Goal: Information Seeking & Learning: Check status

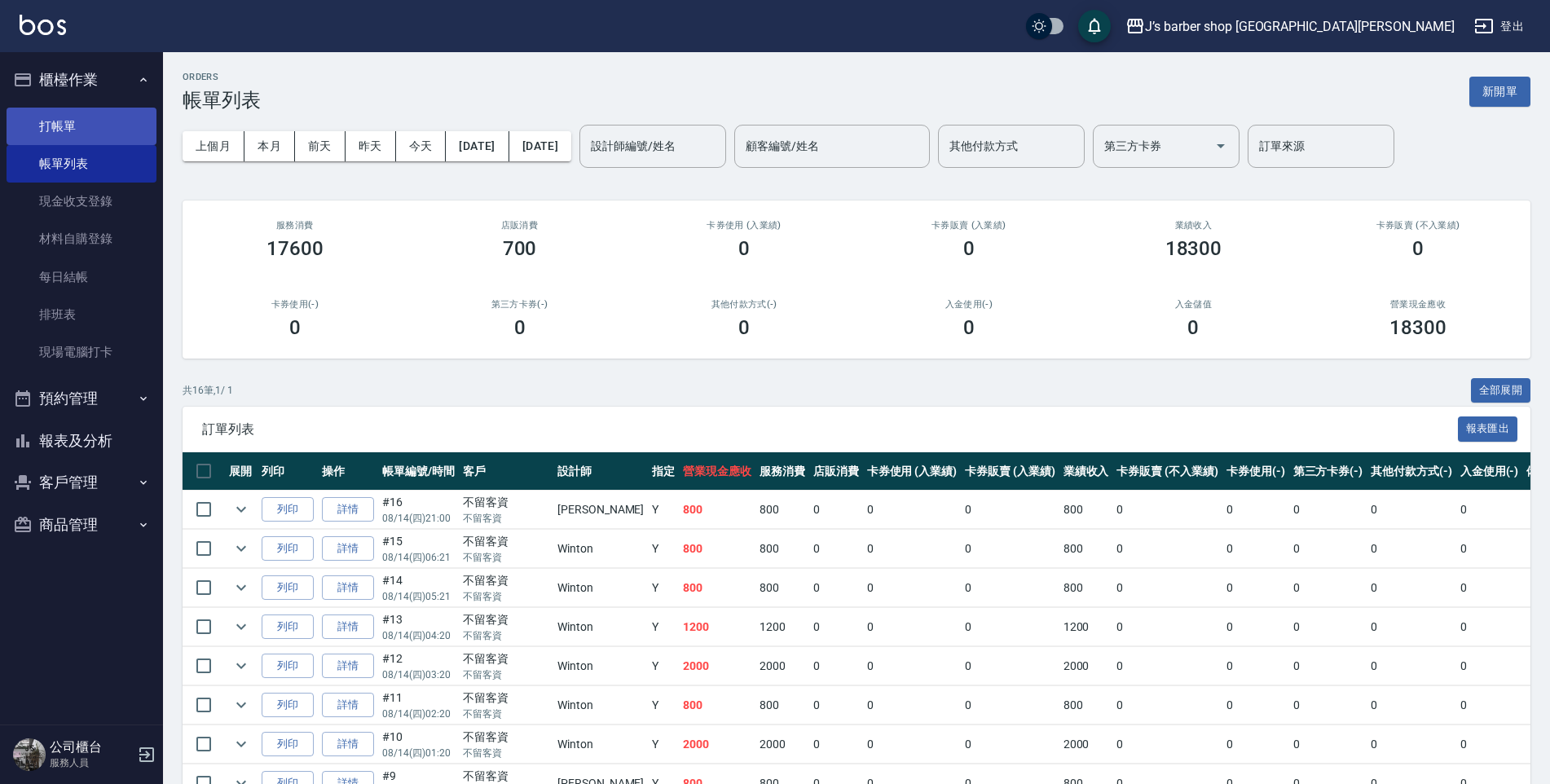
click at [97, 138] on link "打帳單" at bounding box center [82, 126] width 150 height 37
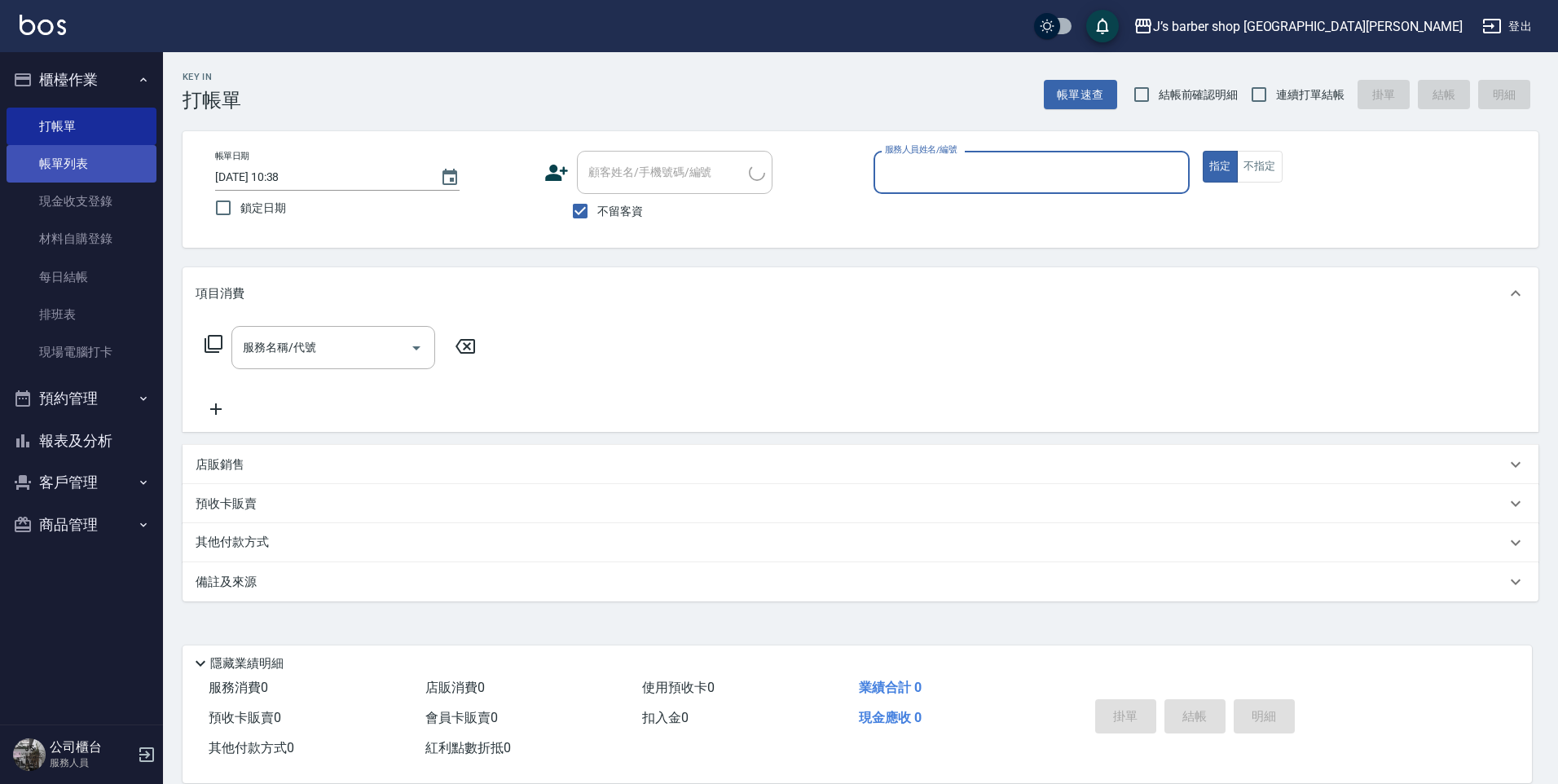
click at [127, 173] on link "帳單列表" at bounding box center [82, 164] width 150 height 37
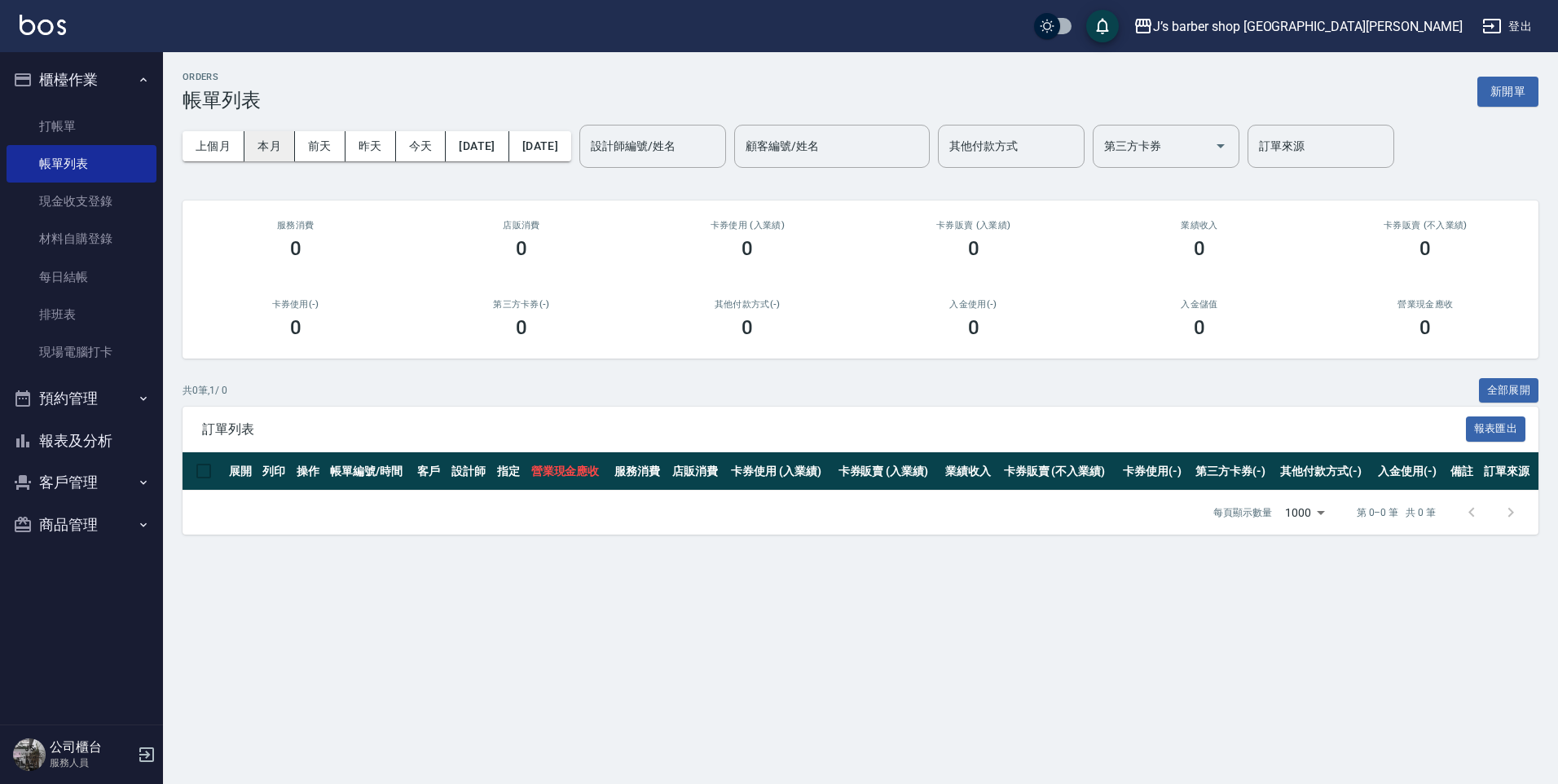
click at [278, 147] on button "本月" at bounding box center [270, 146] width 51 height 30
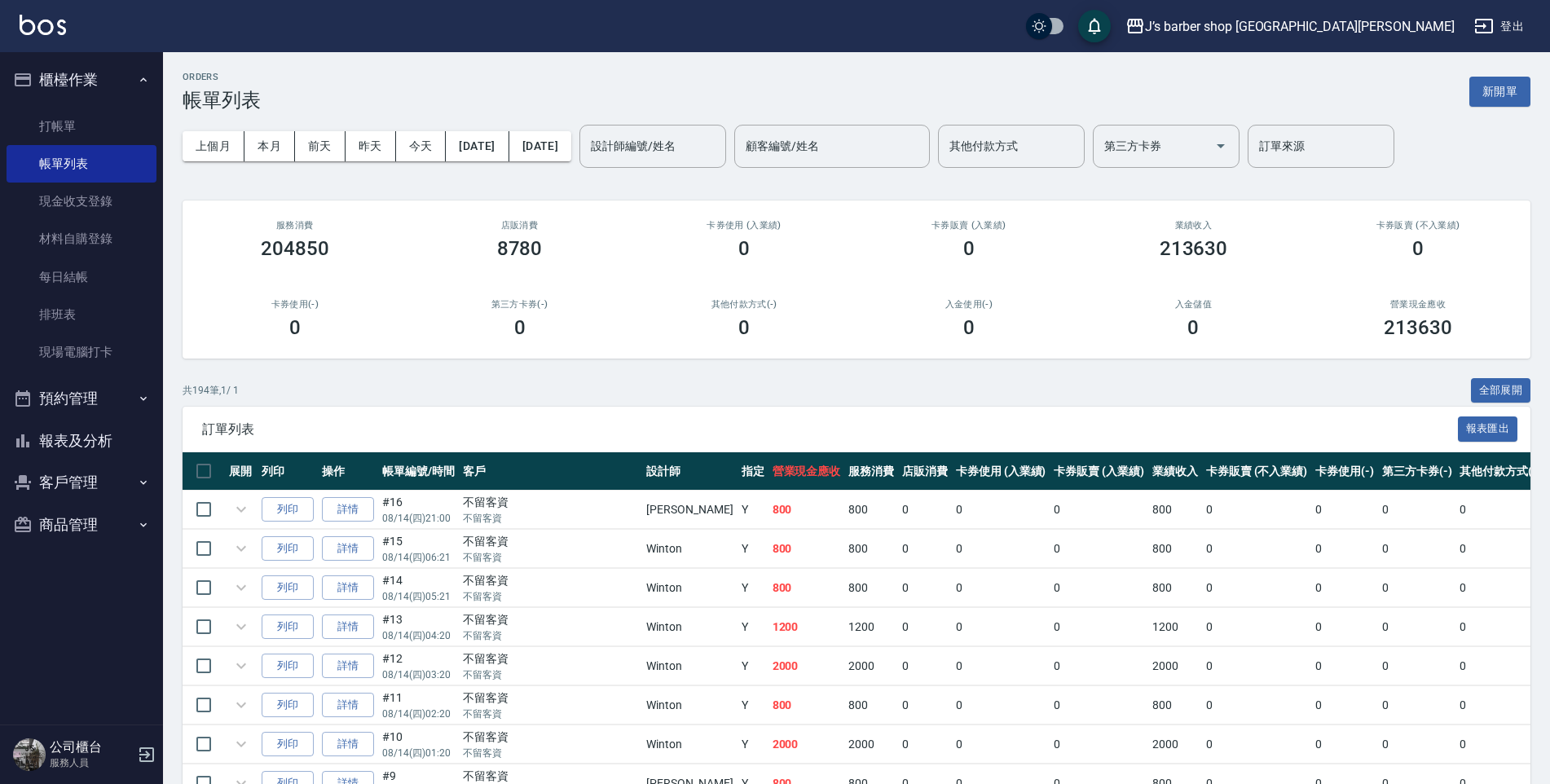
click at [675, 150] on div "設計師編號/姓名 設計師編號/姓名" at bounding box center [653, 146] width 147 height 43
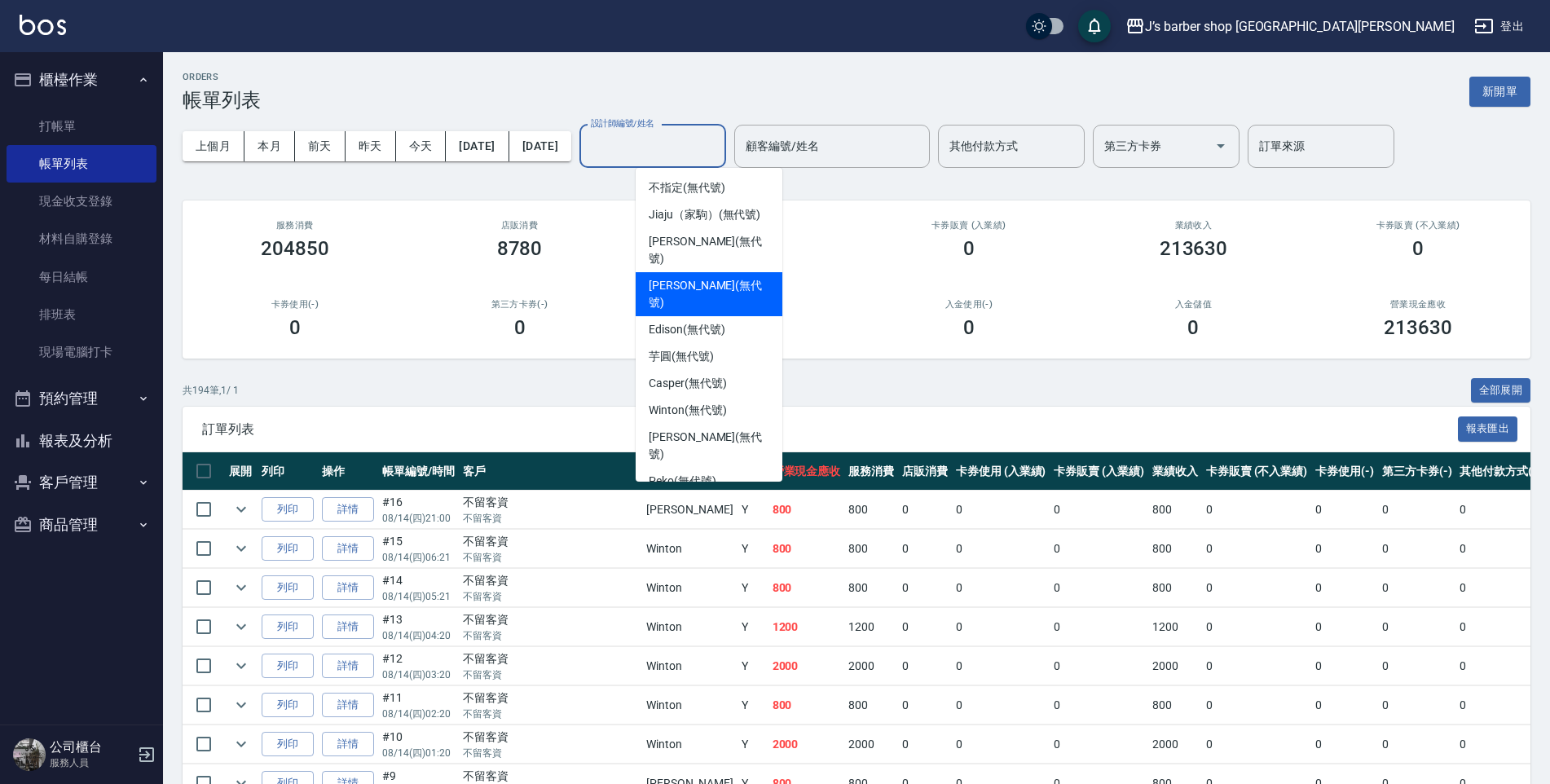
click at [697, 277] on span "[PERSON_NAME] (無代號)" at bounding box center [709, 293] width 121 height 34
type input "[PERSON_NAME](無代號)"
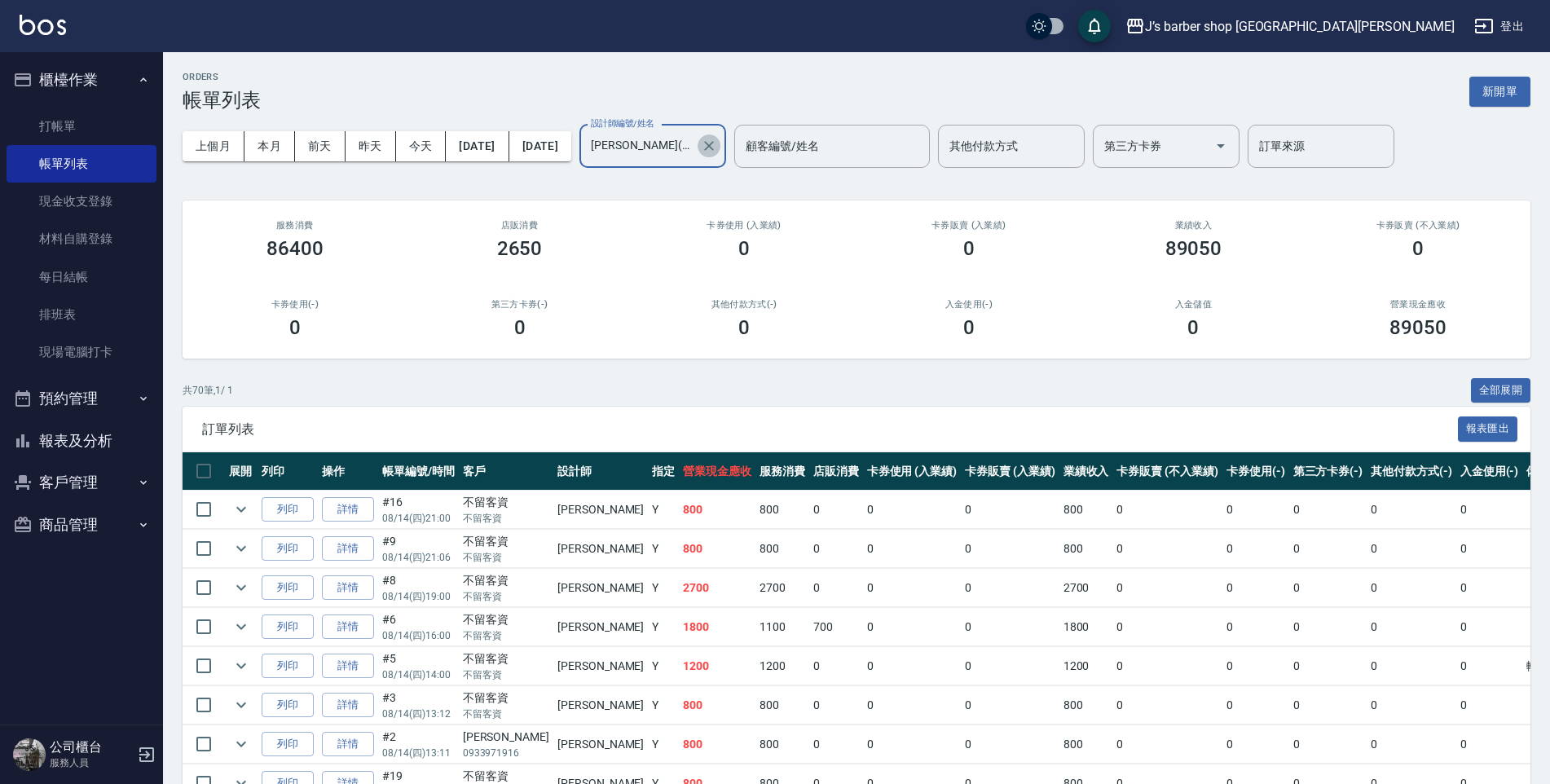
click at [714, 143] on icon "Clear" at bounding box center [709, 146] width 10 height 10
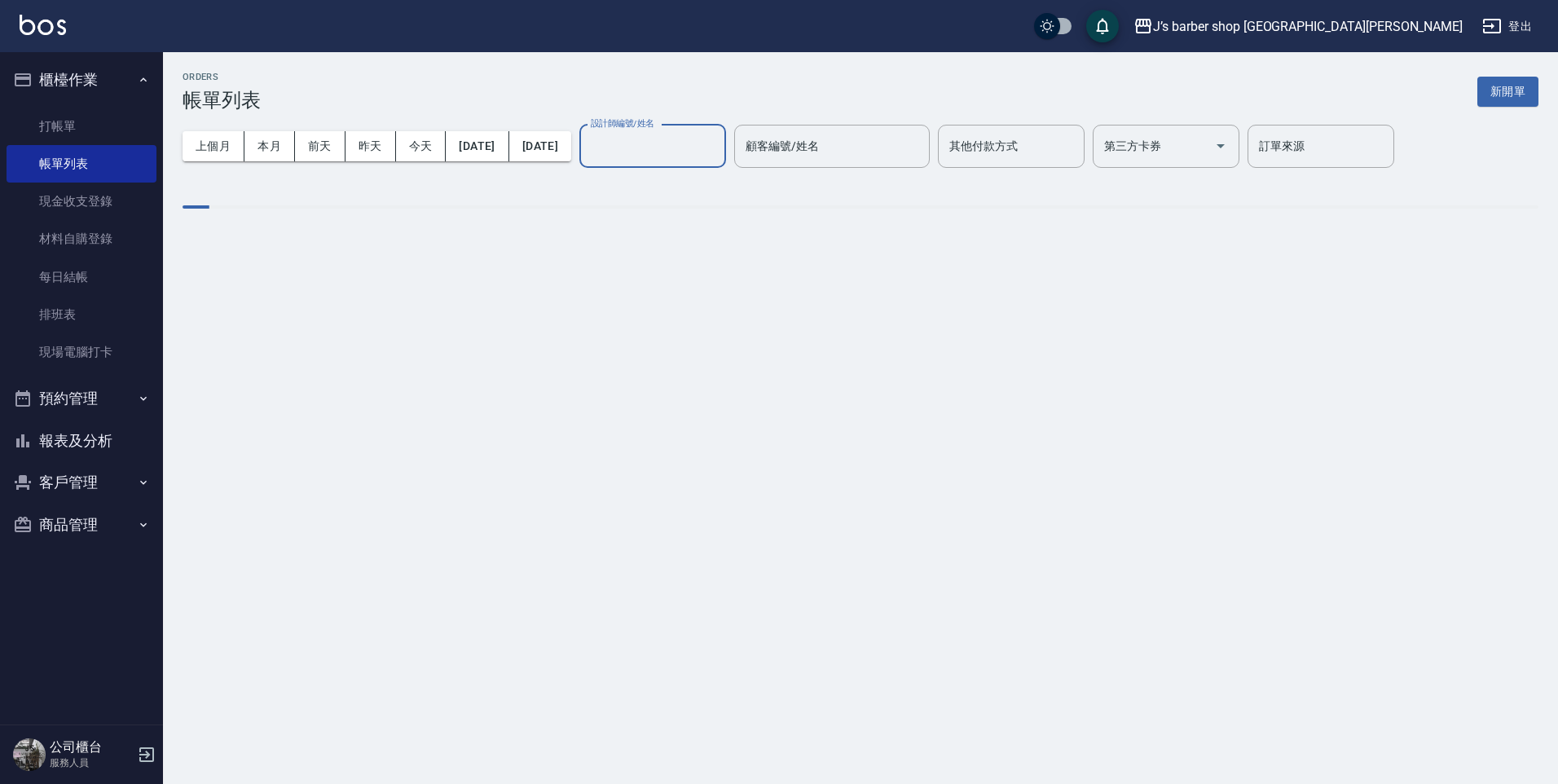
click at [719, 147] on input "設計師編號/姓名" at bounding box center [652, 145] width 132 height 28
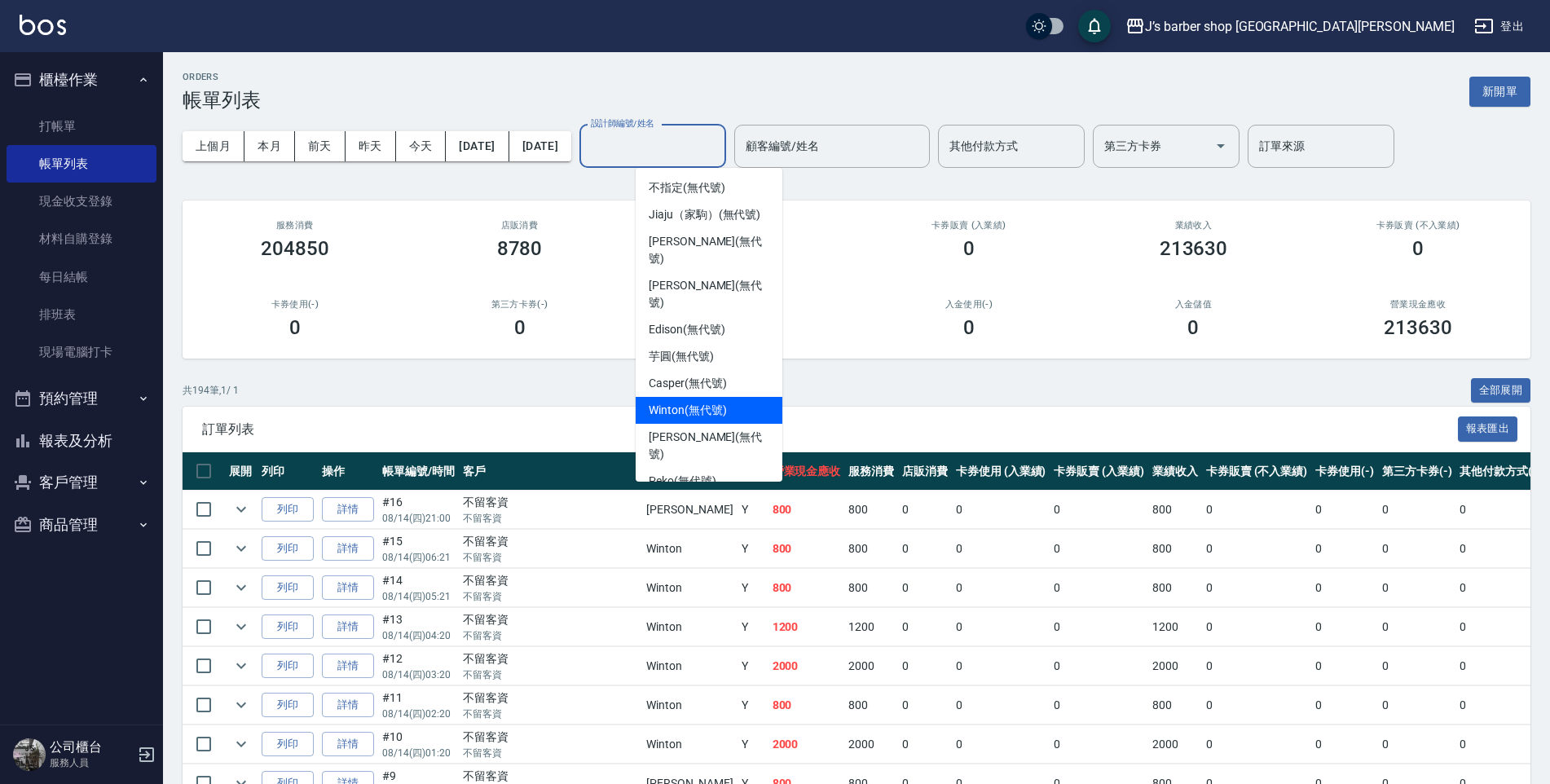
click at [690, 401] on span "Winton (無代號)" at bounding box center [687, 410] width 77 height 18
type input "Winton(無代號)"
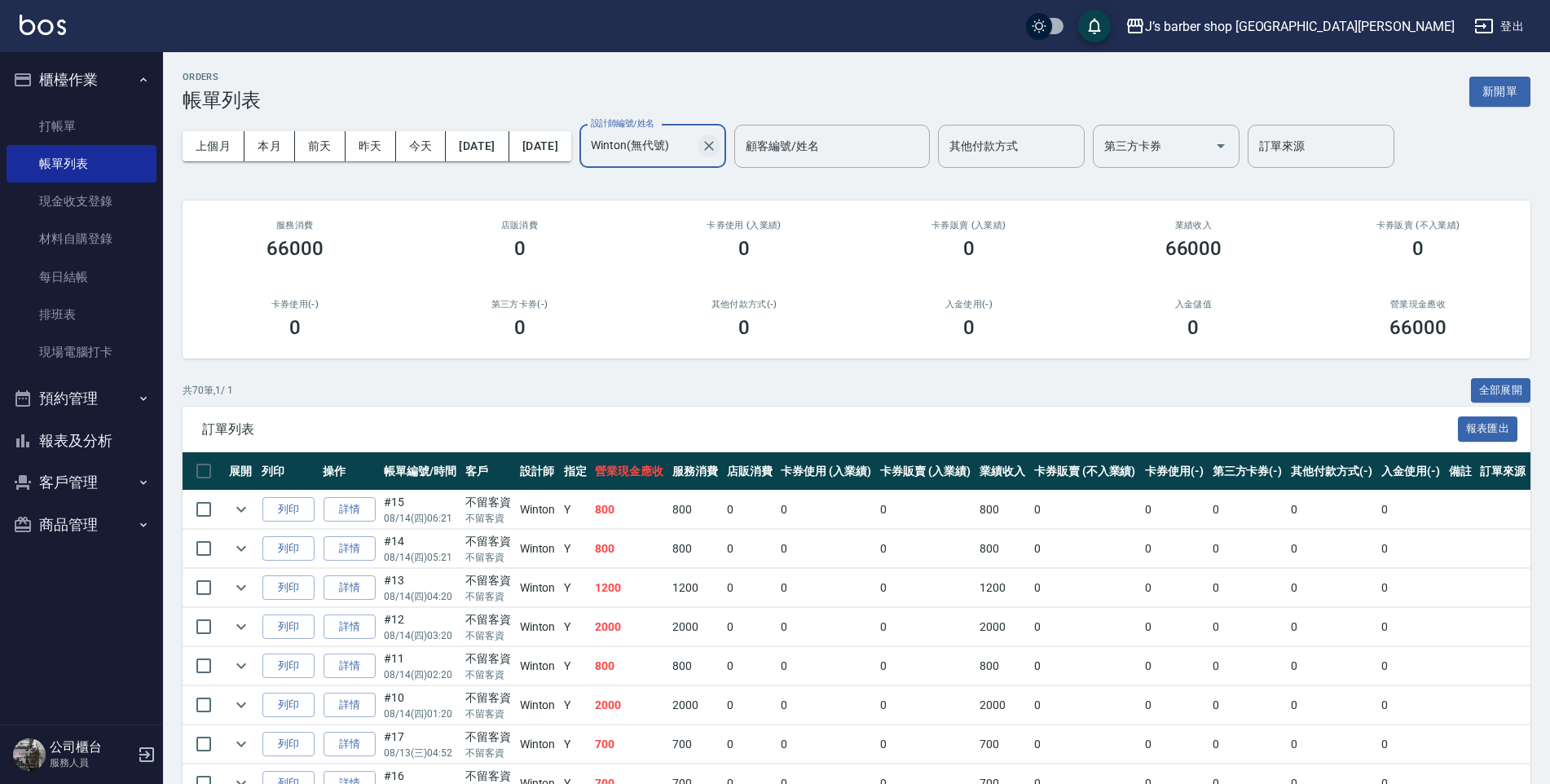
click at [717, 138] on icon "Clear" at bounding box center [708, 145] width 17 height 17
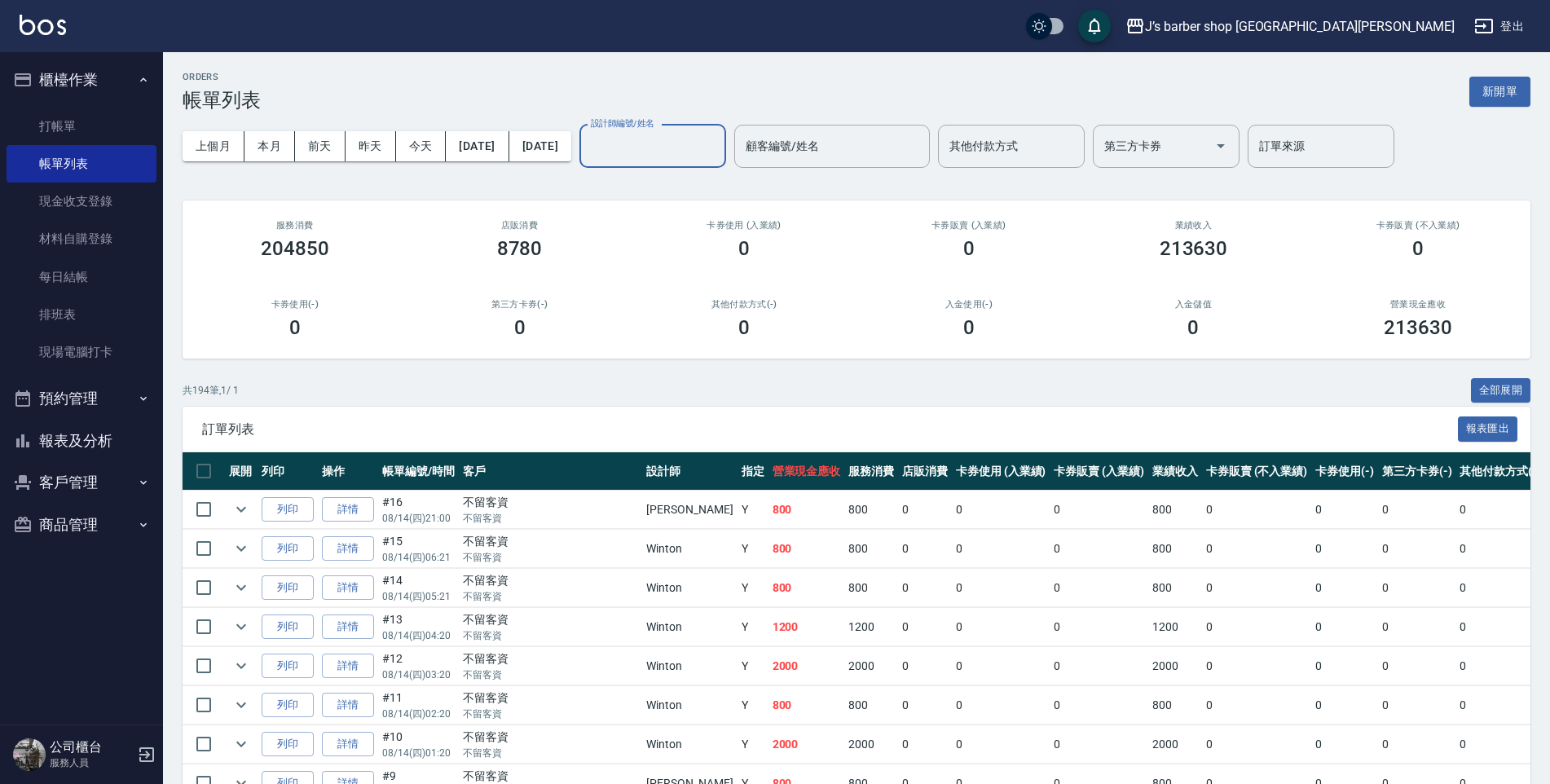
click at [664, 141] on input "設計師編號/姓名" at bounding box center [652, 145] width 132 height 28
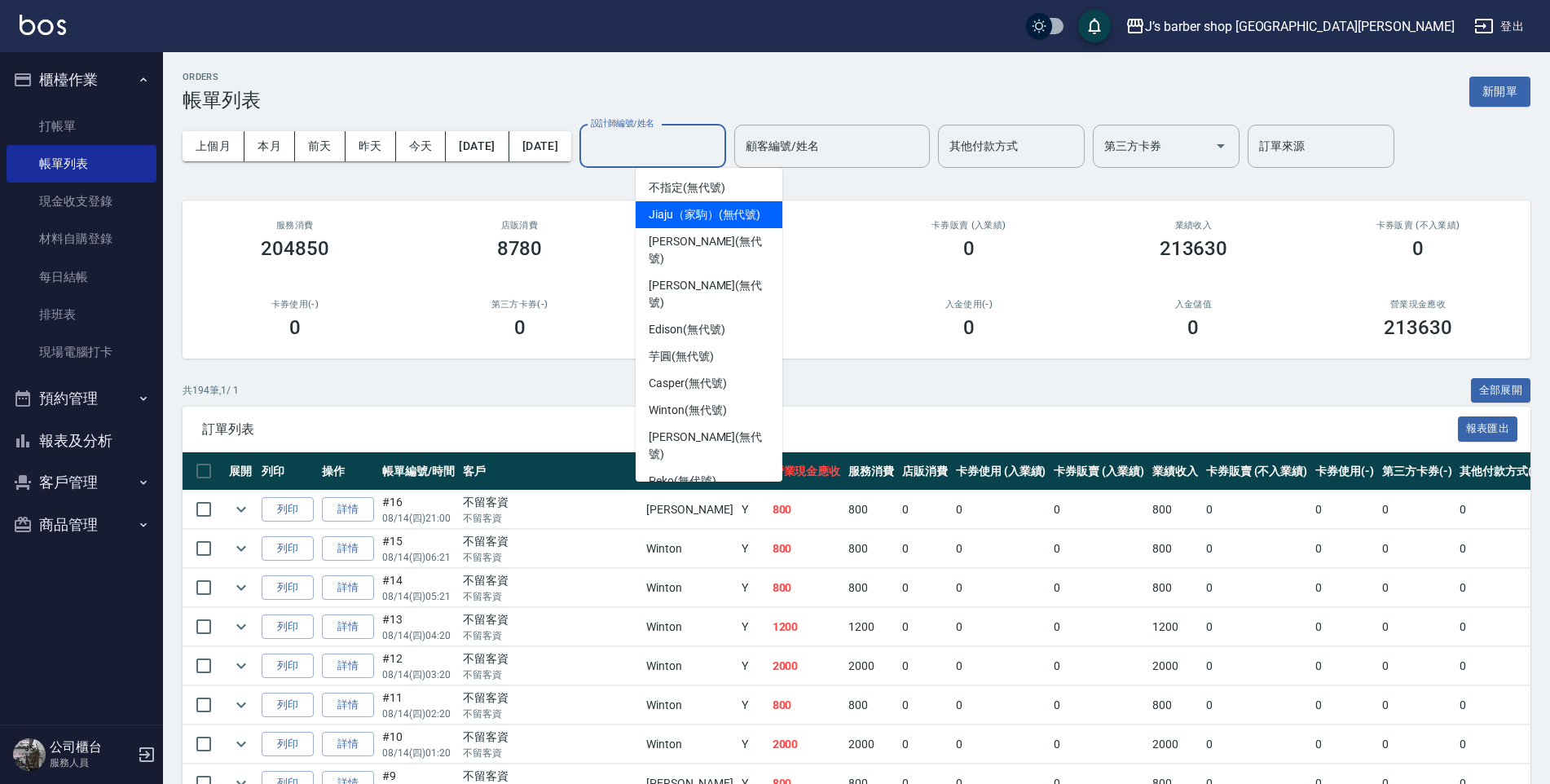
click at [687, 220] on span "Jiaju（家駒） (無代號)" at bounding box center [704, 215] width 112 height 18
type input "Jiaju（家駒）(無代號)"
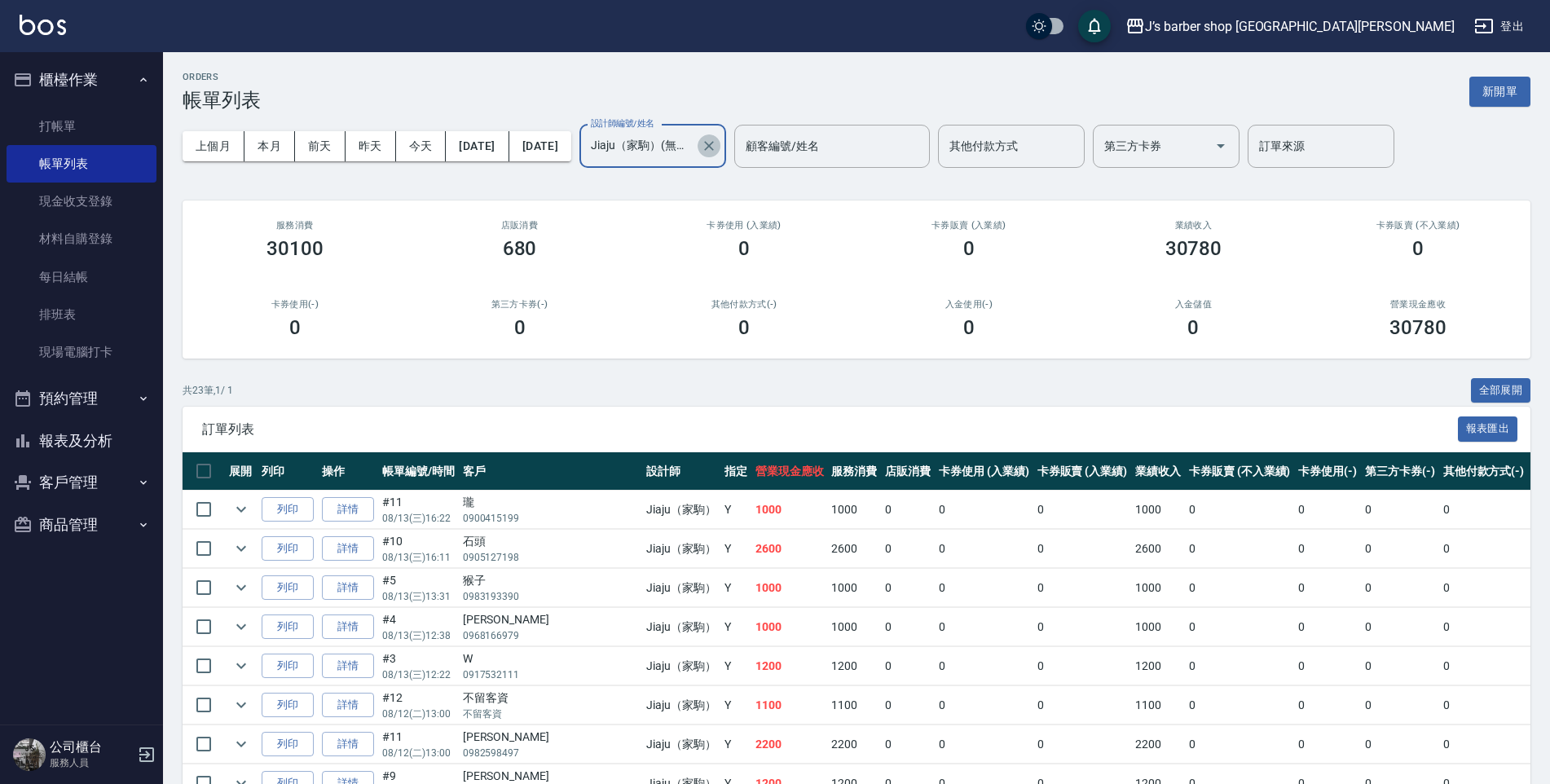
click at [717, 139] on icon "Clear" at bounding box center [708, 145] width 17 height 17
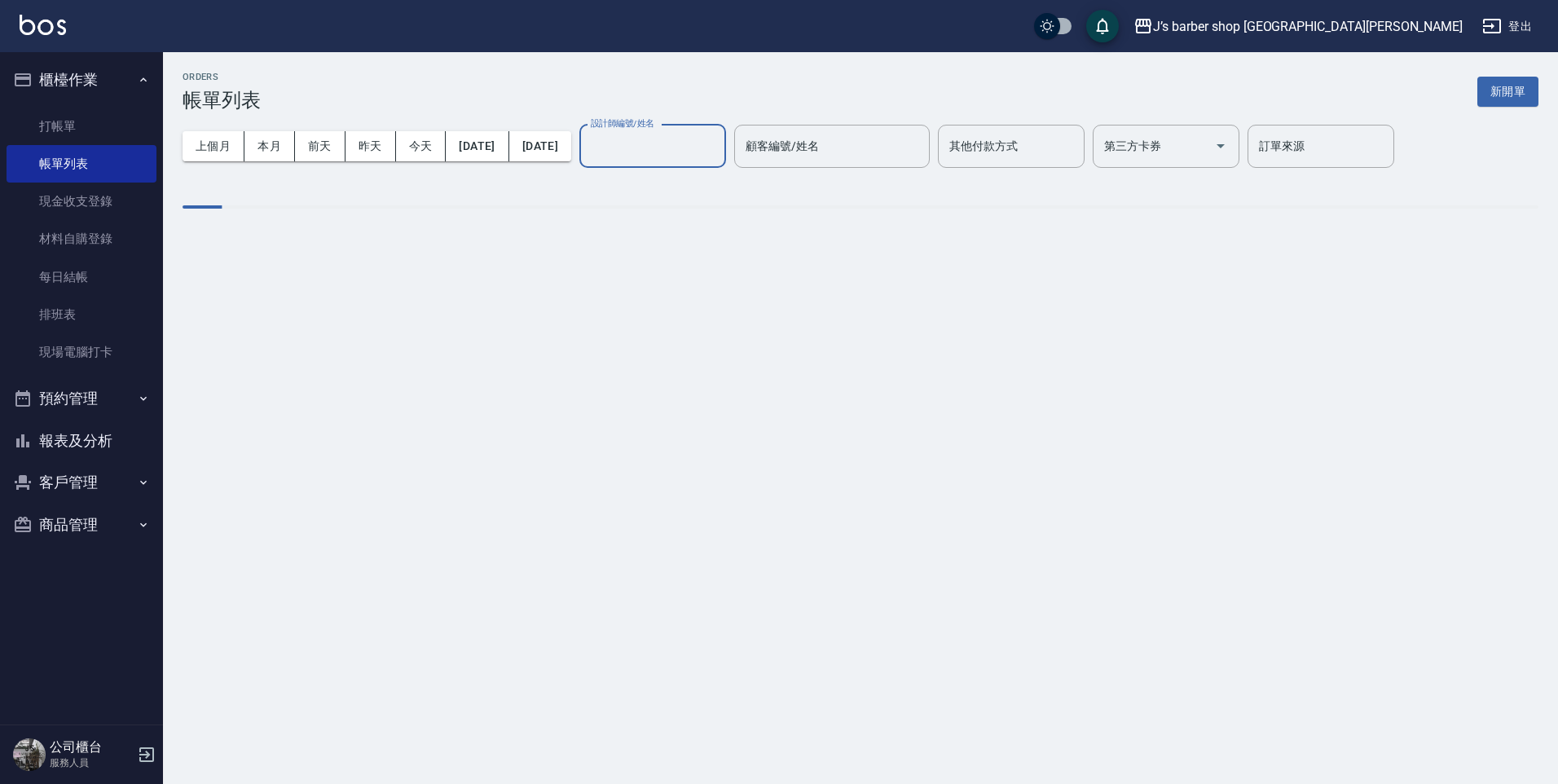
click at [696, 139] on input "設計師編號/姓名" at bounding box center [652, 145] width 132 height 28
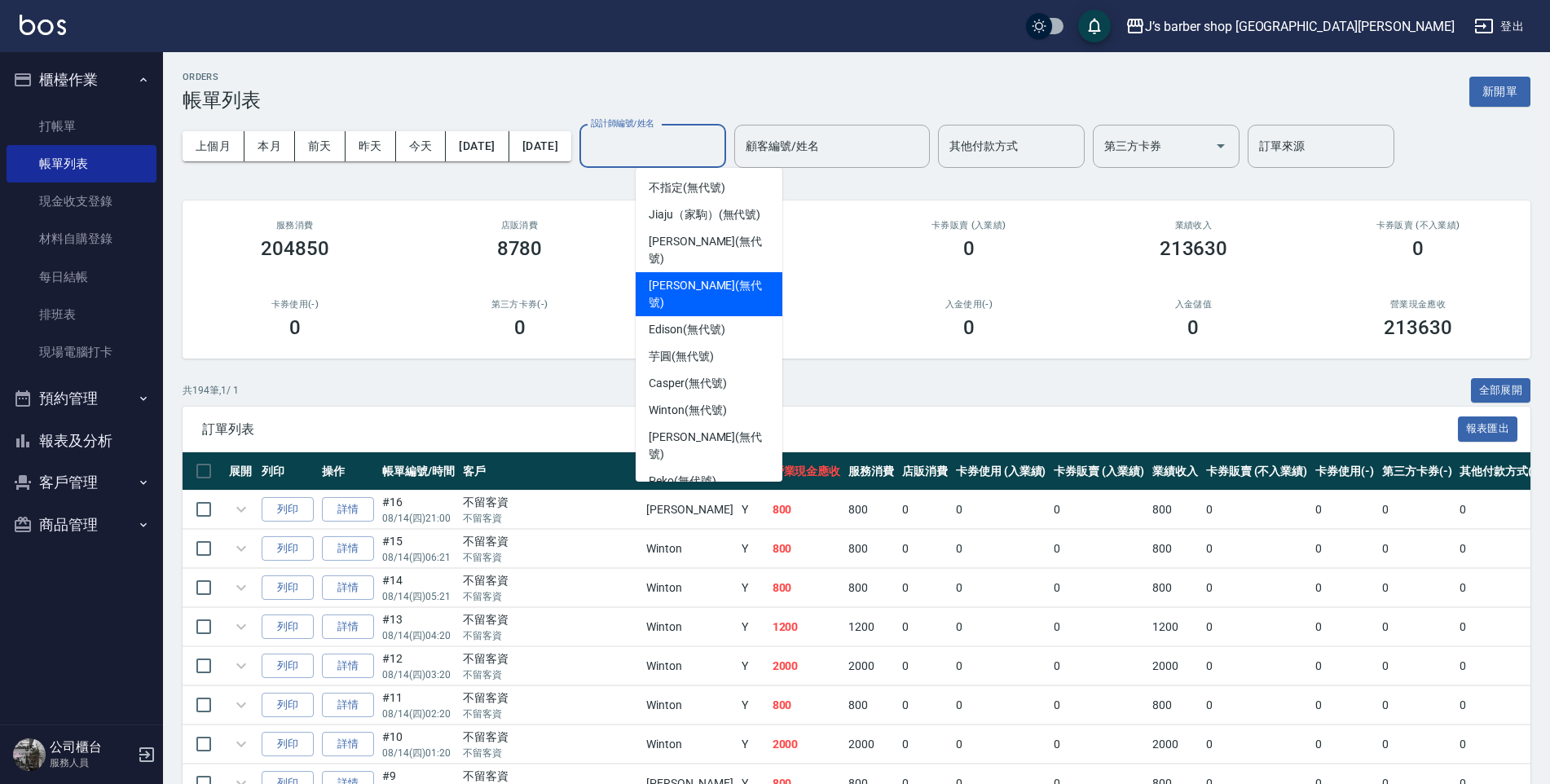
click at [660, 277] on span "[PERSON_NAME] (無代號)" at bounding box center [709, 293] width 121 height 34
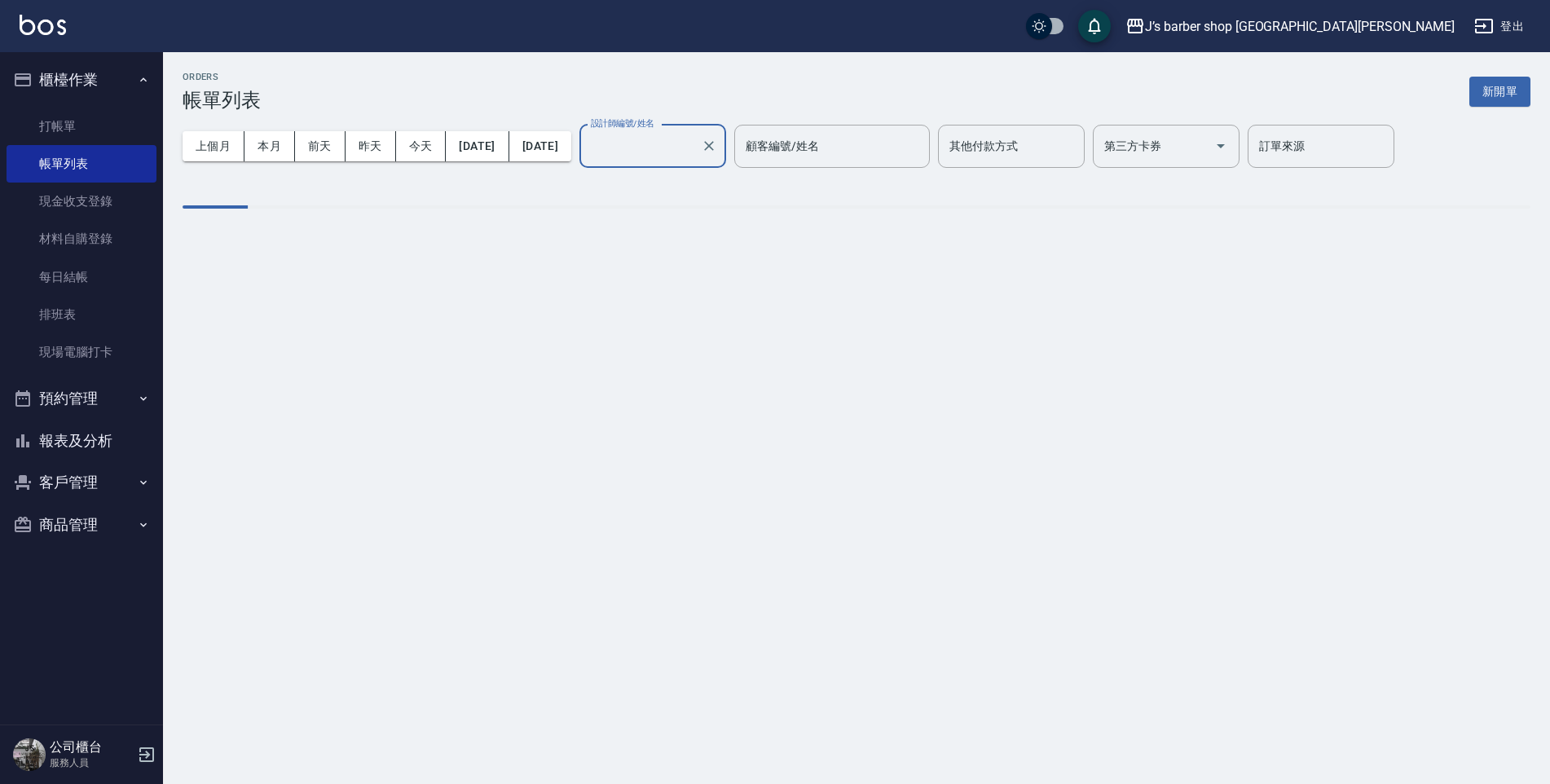
type input "[PERSON_NAME](無代號)"
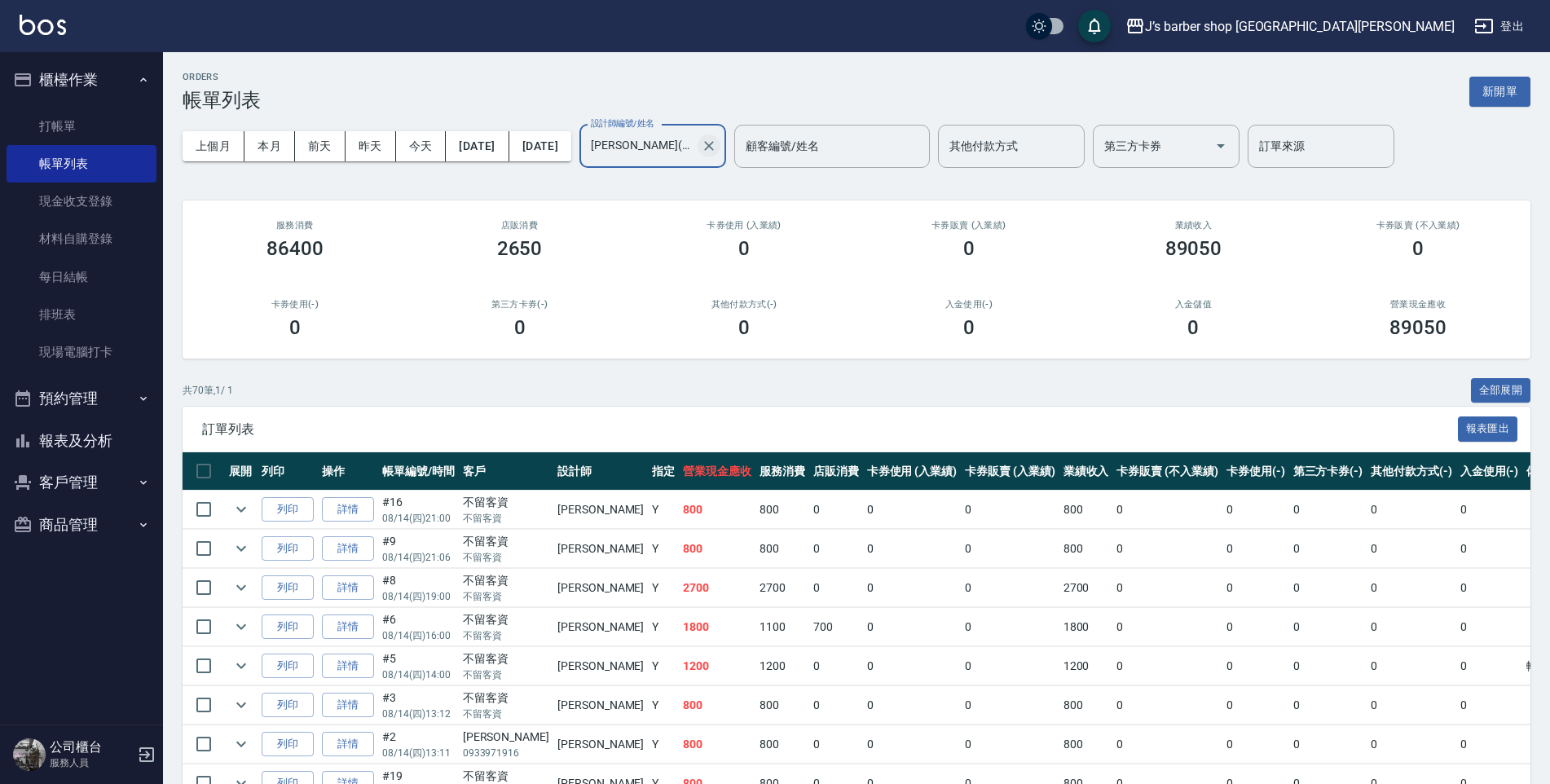
click at [714, 149] on icon "Clear" at bounding box center [709, 146] width 10 height 10
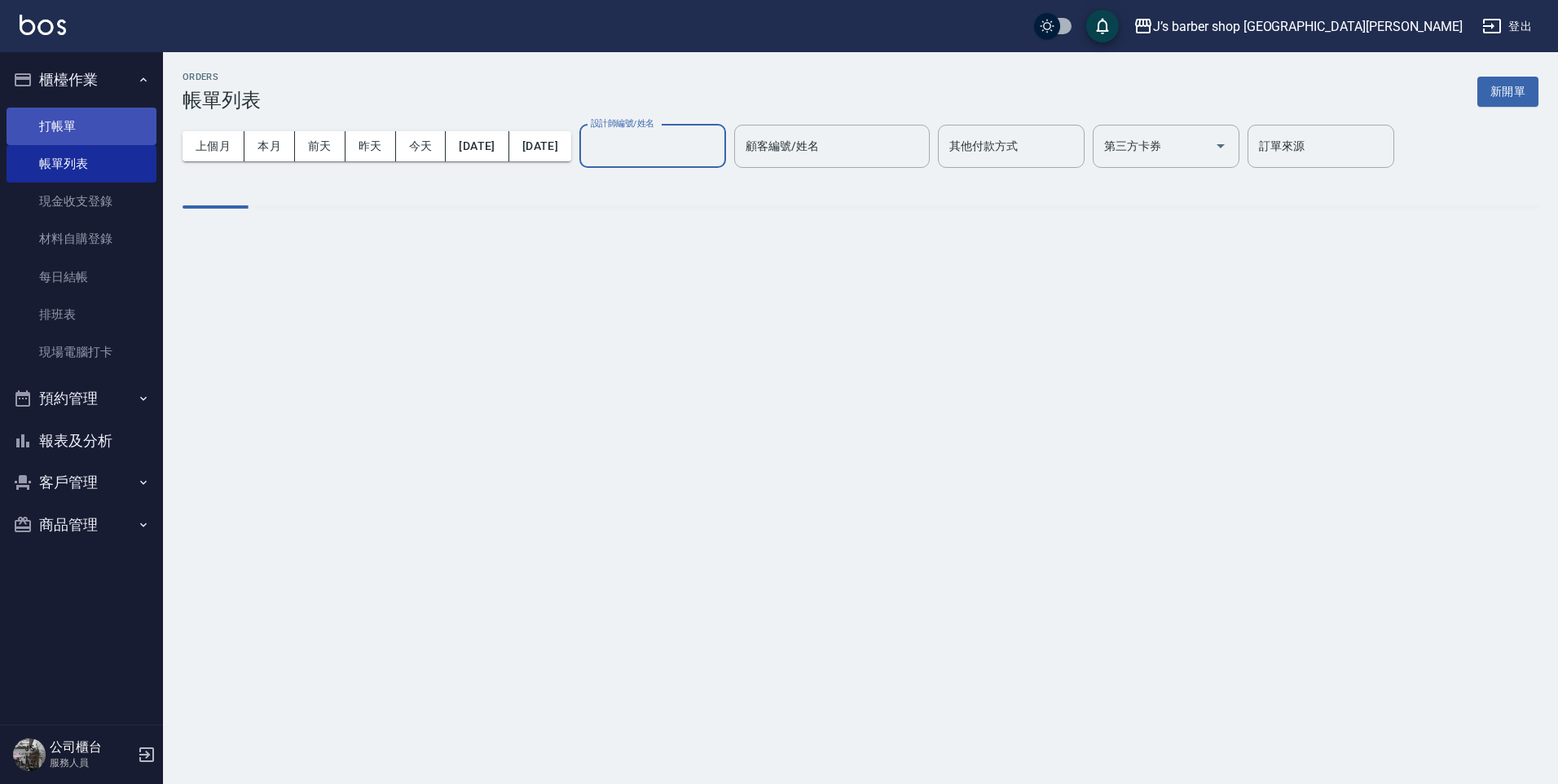
click at [94, 134] on link "打帳單" at bounding box center [82, 126] width 150 height 37
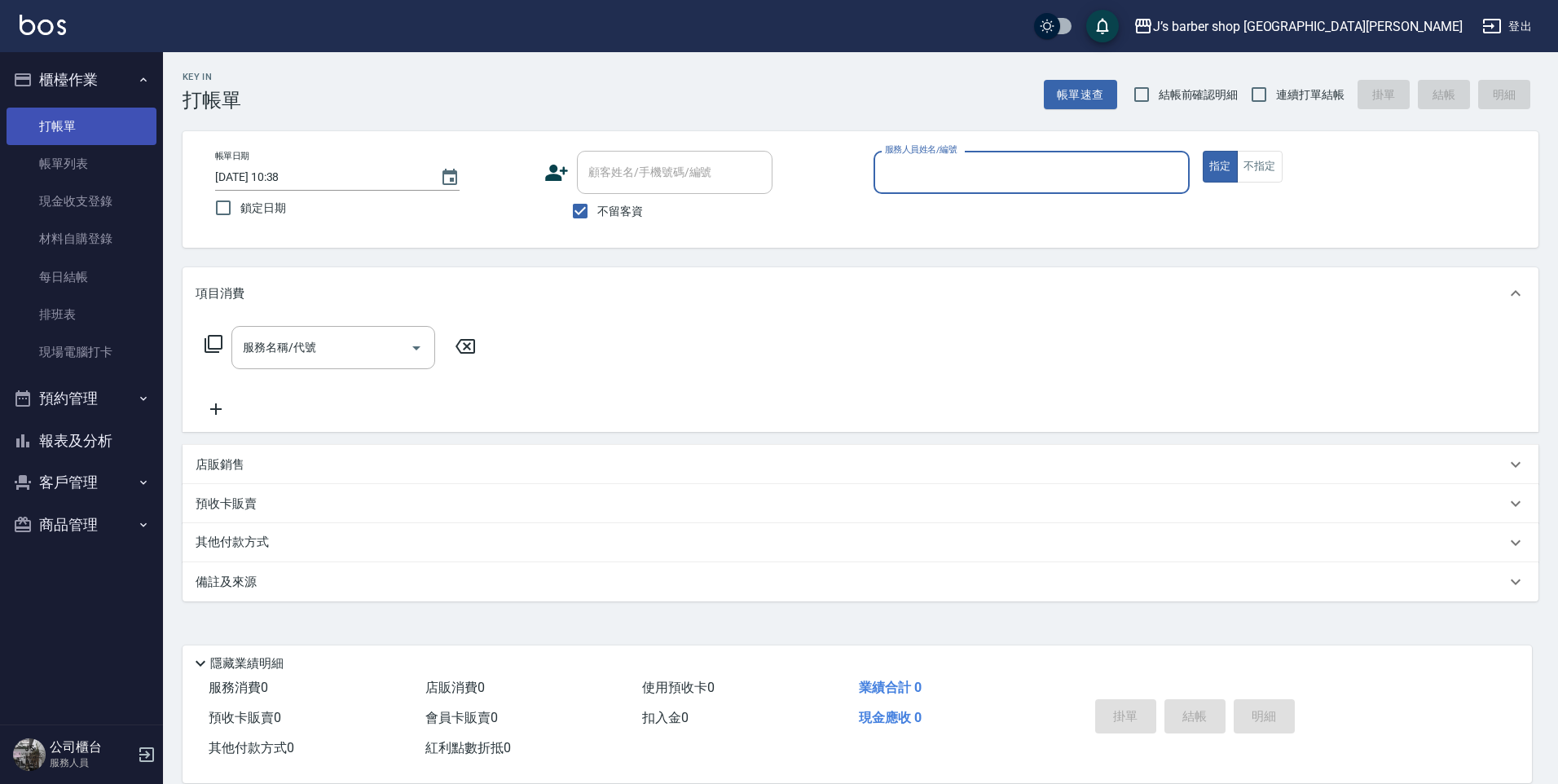
click at [87, 136] on link "打帳單" at bounding box center [82, 126] width 150 height 37
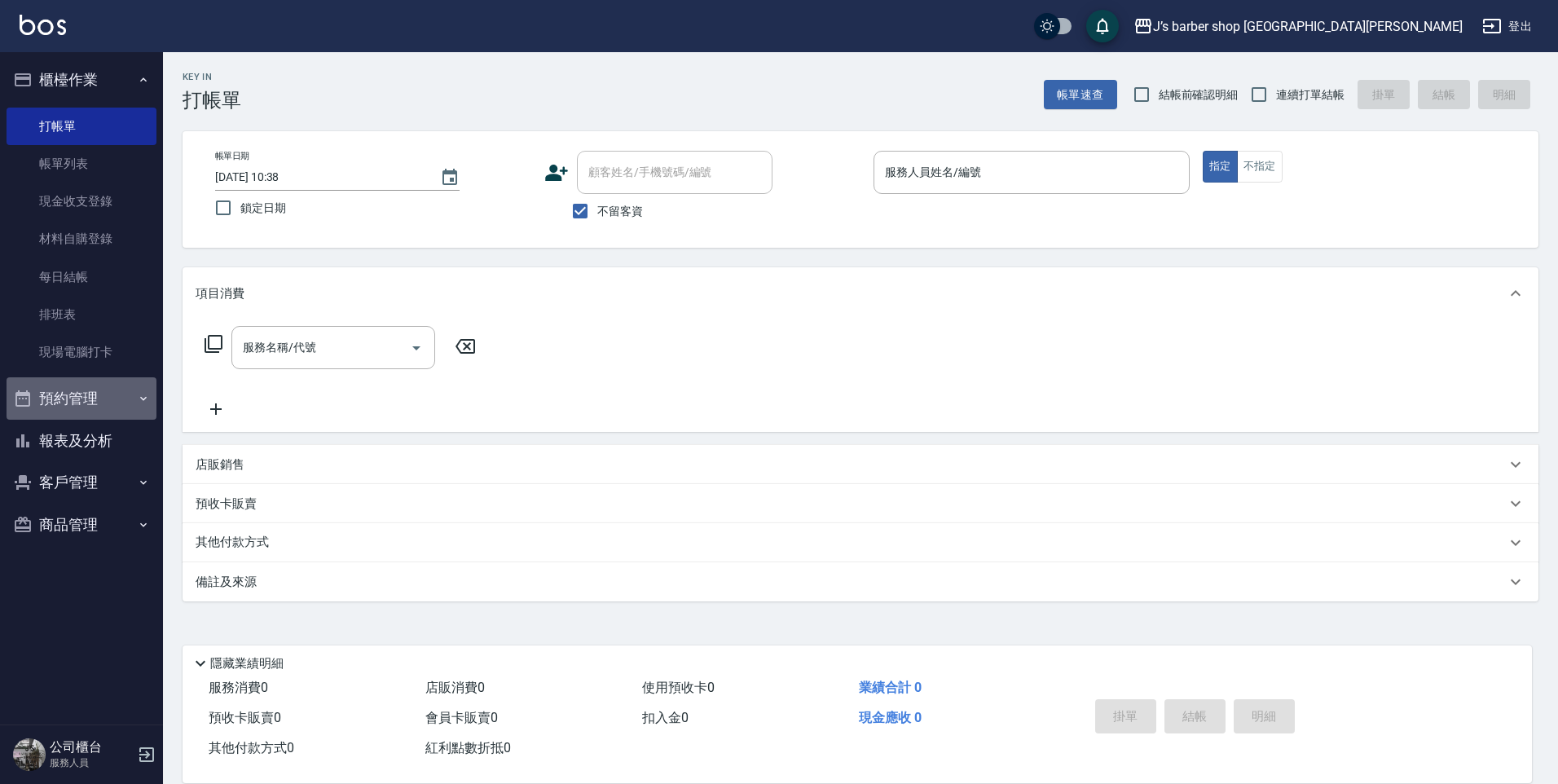
click at [107, 391] on button "預約管理" at bounding box center [82, 397] width 150 height 42
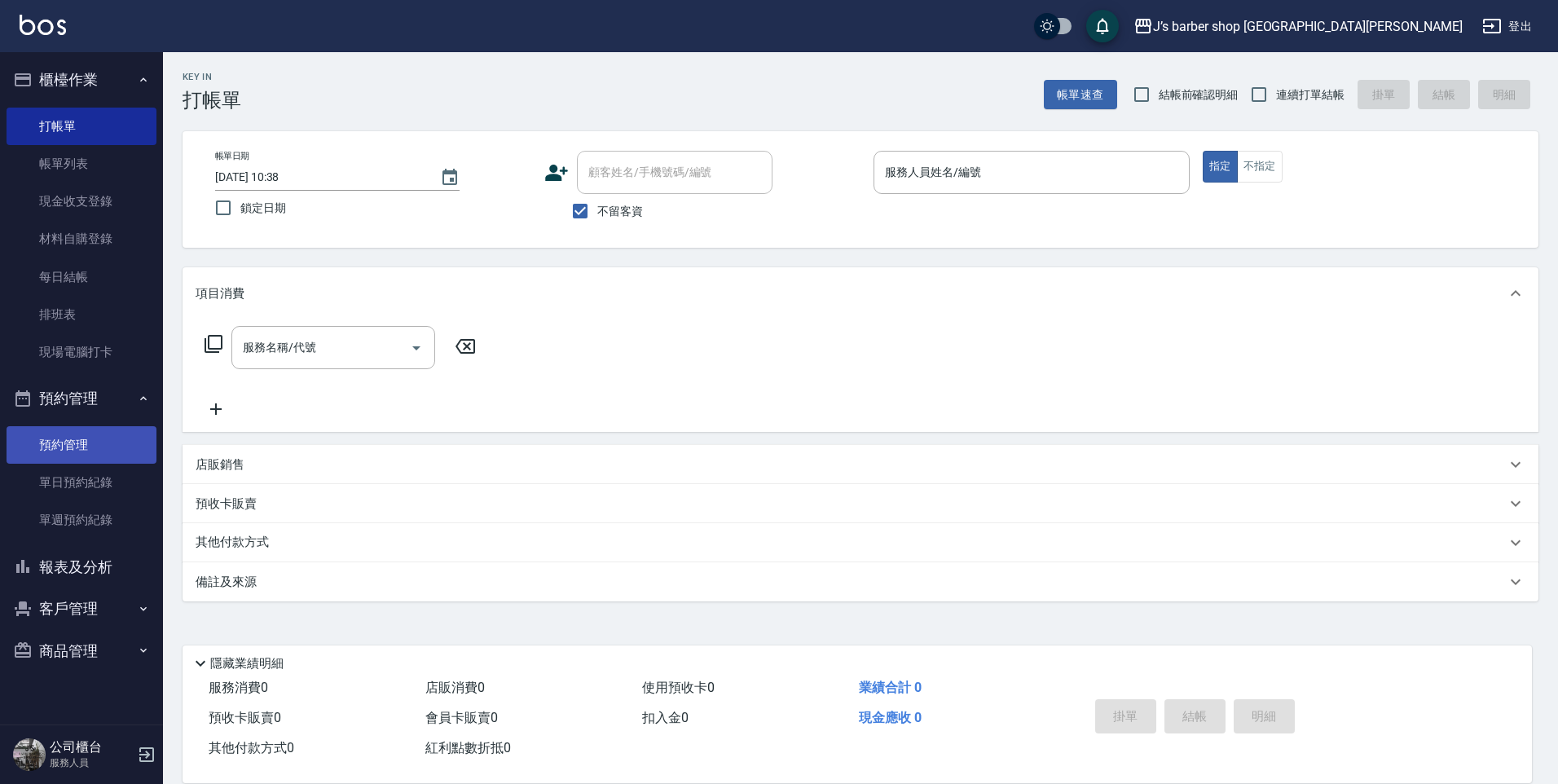
click at [90, 432] on link "預約管理" at bounding box center [82, 444] width 150 height 37
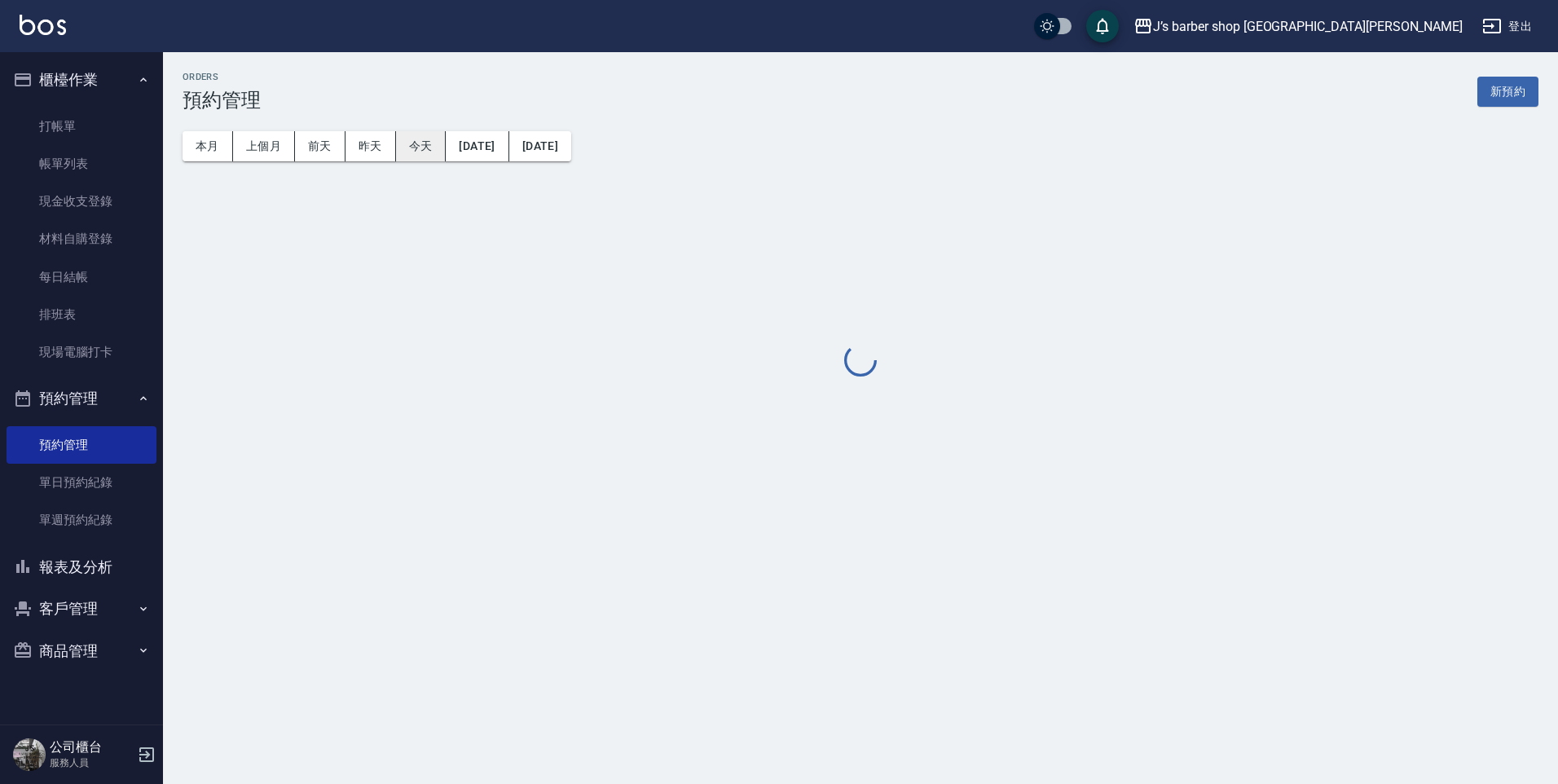
drag, startPoint x: 416, startPoint y: 146, endPoint x: 406, endPoint y: 154, distance: 12.8
click at [417, 146] on button "今天" at bounding box center [421, 146] width 51 height 30
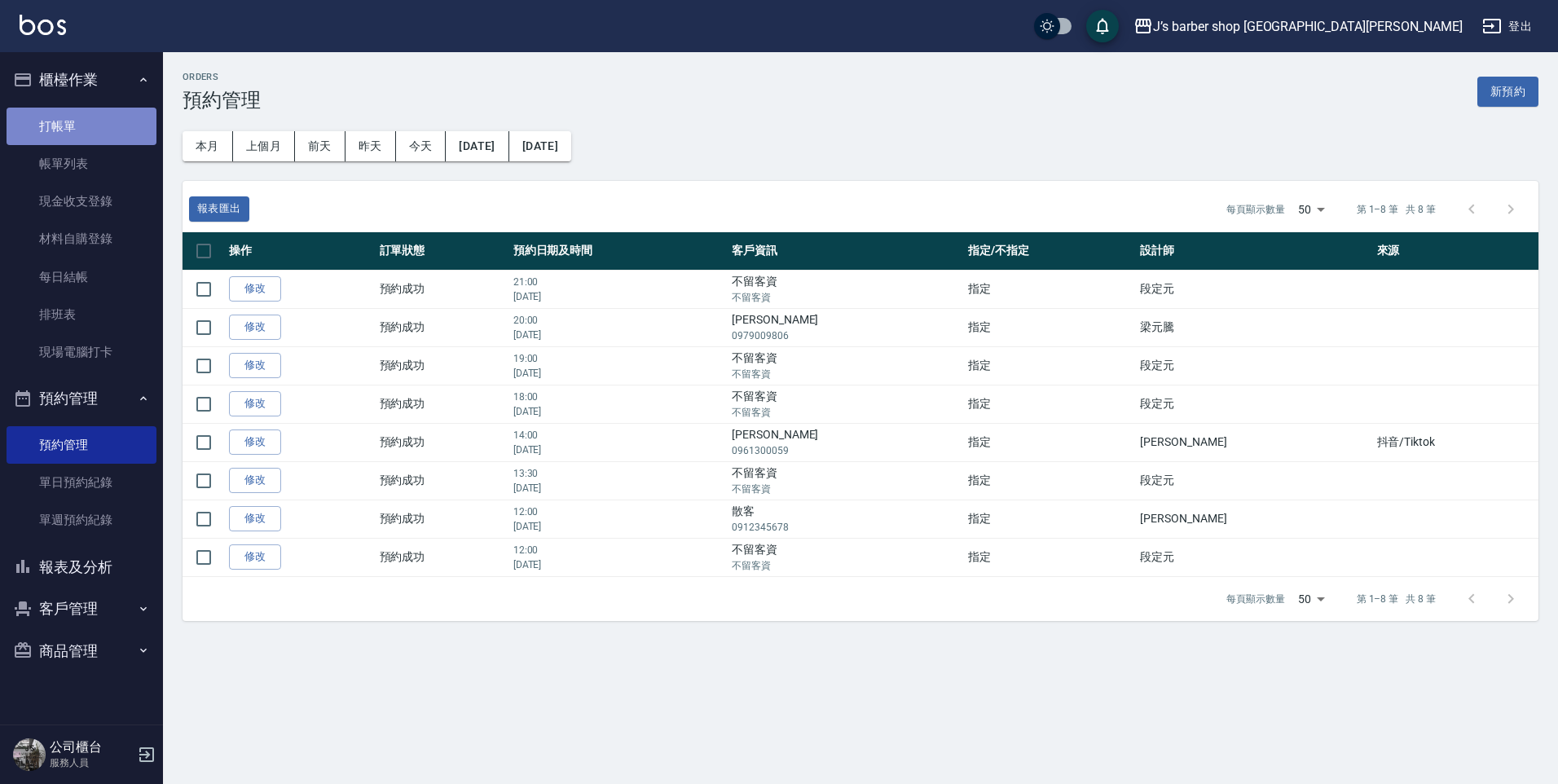
click at [119, 132] on link "打帳單" at bounding box center [82, 126] width 150 height 37
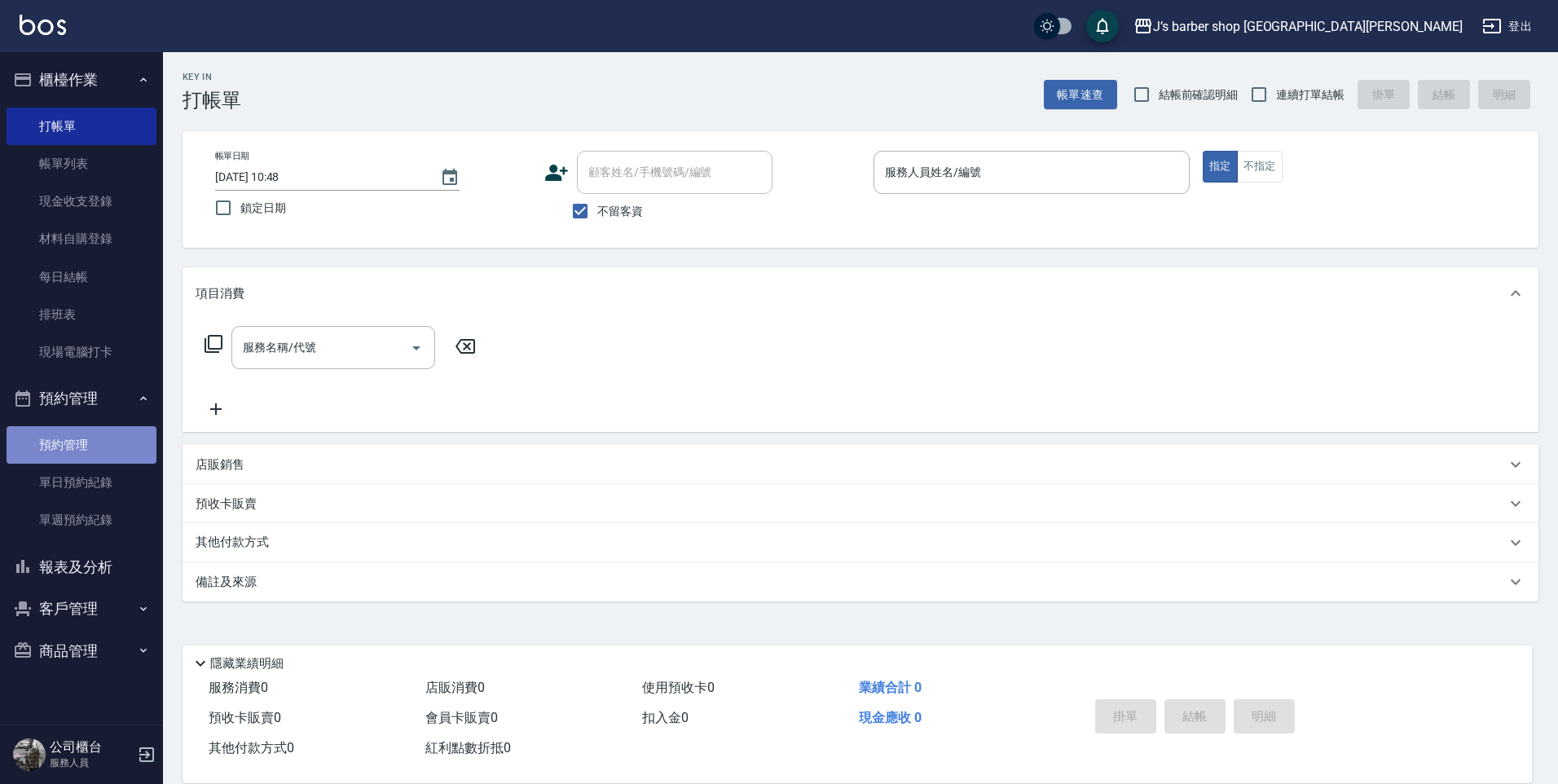
click at [74, 431] on link "預約管理" at bounding box center [82, 444] width 150 height 37
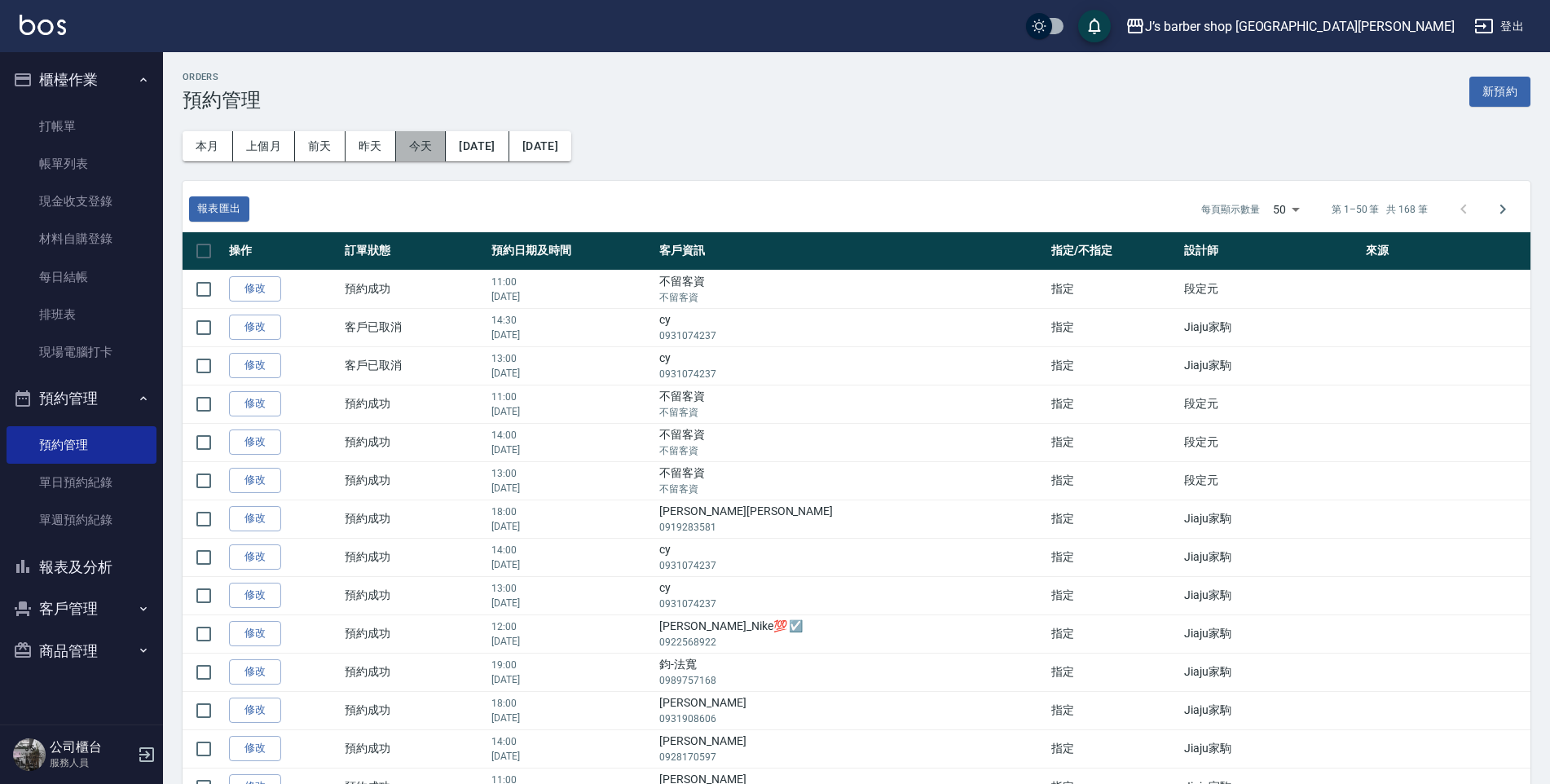
click at [426, 132] on button "今天" at bounding box center [421, 146] width 51 height 30
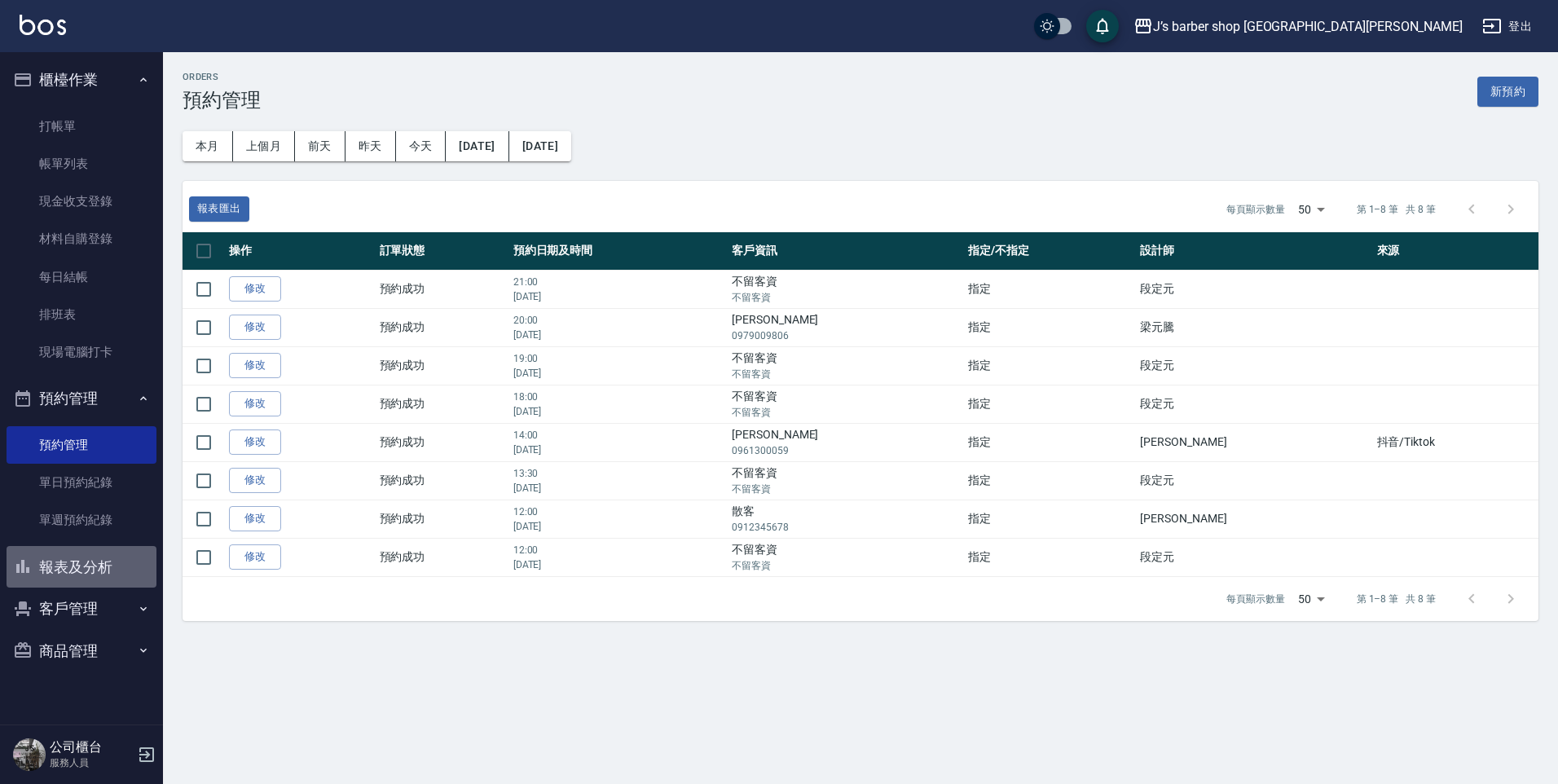
click at [112, 573] on button "報表及分析" at bounding box center [82, 566] width 150 height 42
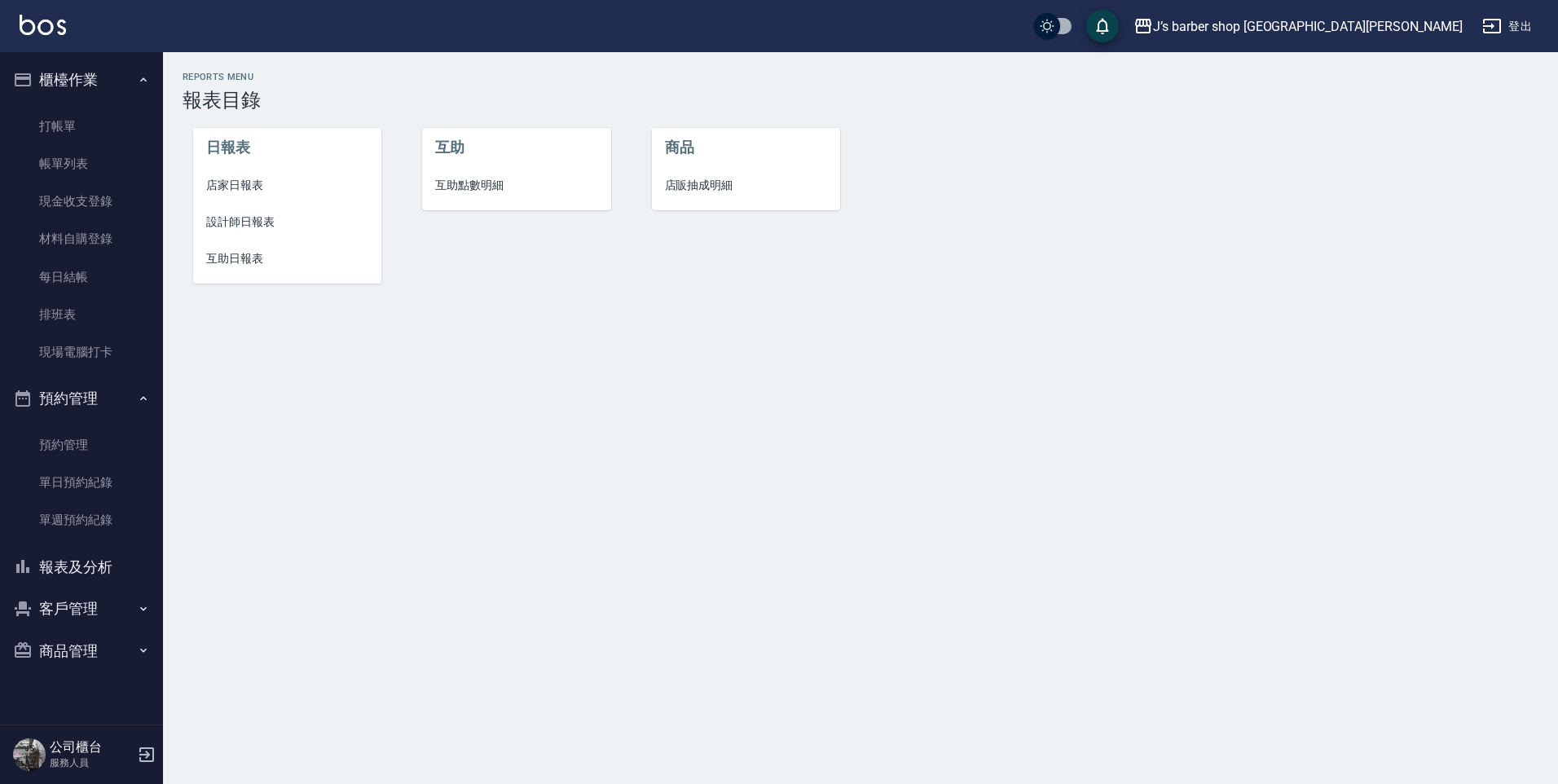
click at [265, 213] on span "設計師日報表" at bounding box center [287, 222] width 163 height 18
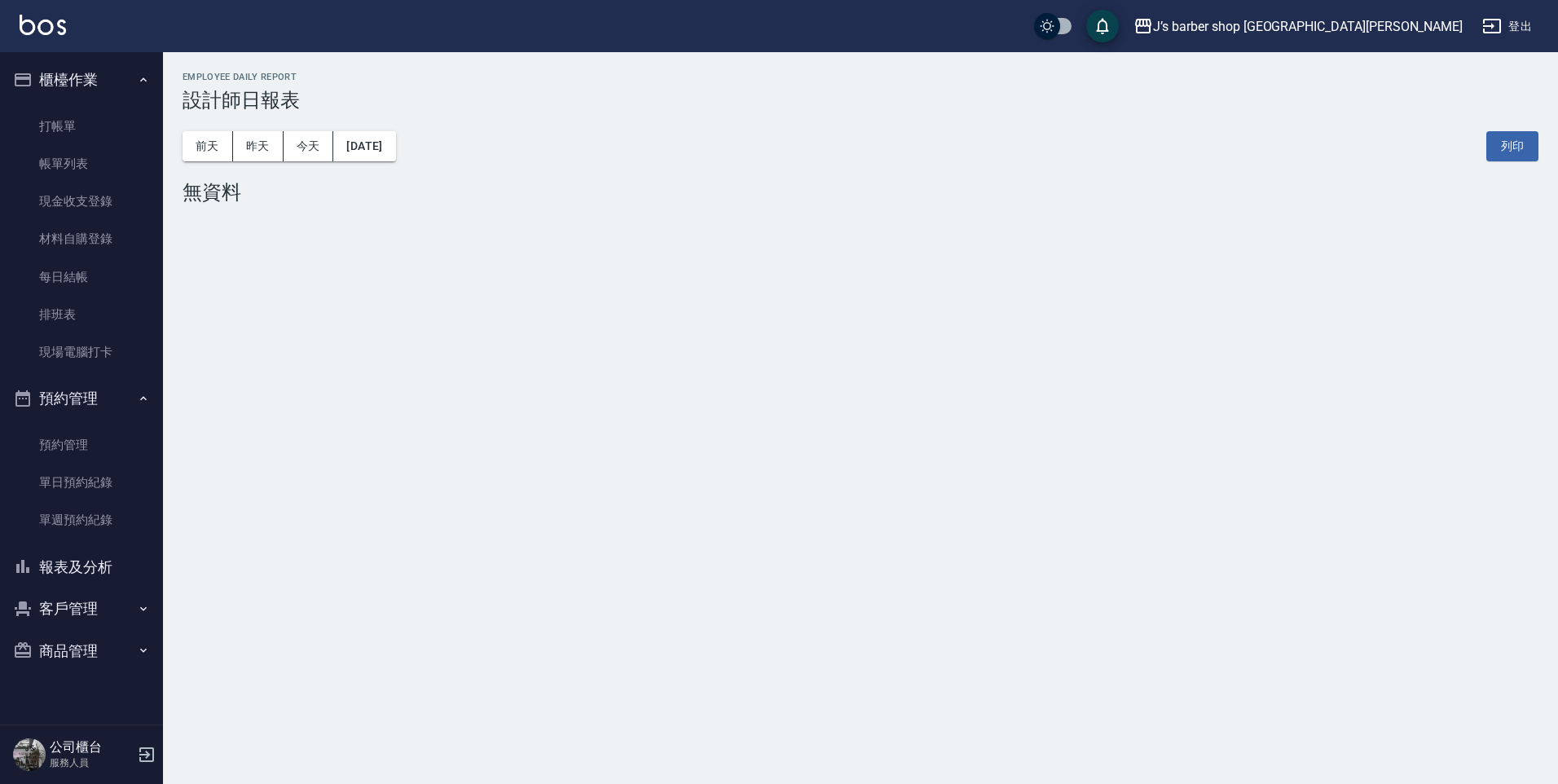
drag, startPoint x: 302, startPoint y: 165, endPoint x: 311, endPoint y: 163, distance: 9.2
click at [303, 163] on div "[DATE] [DATE] [DATE] [DATE] 列印" at bounding box center [860, 146] width 1356 height 69
click at [311, 163] on div "[DATE] [DATE] [DATE] [DATE] 列印" at bounding box center [860, 146] width 1356 height 69
click at [275, 157] on button "昨天" at bounding box center [258, 146] width 51 height 30
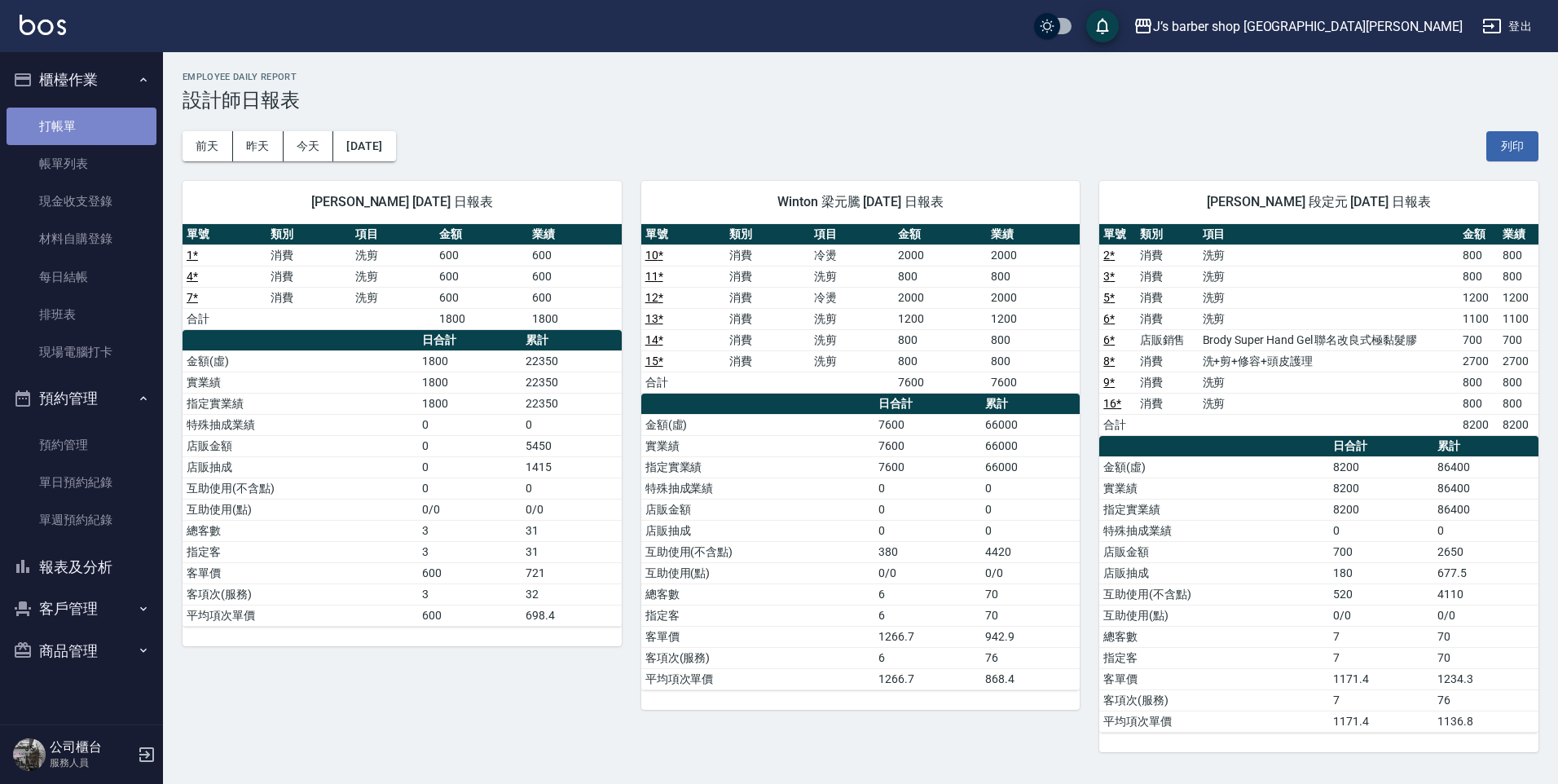
click at [114, 132] on link "打帳單" at bounding box center [82, 126] width 150 height 37
